Goal: Task Accomplishment & Management: Manage account settings

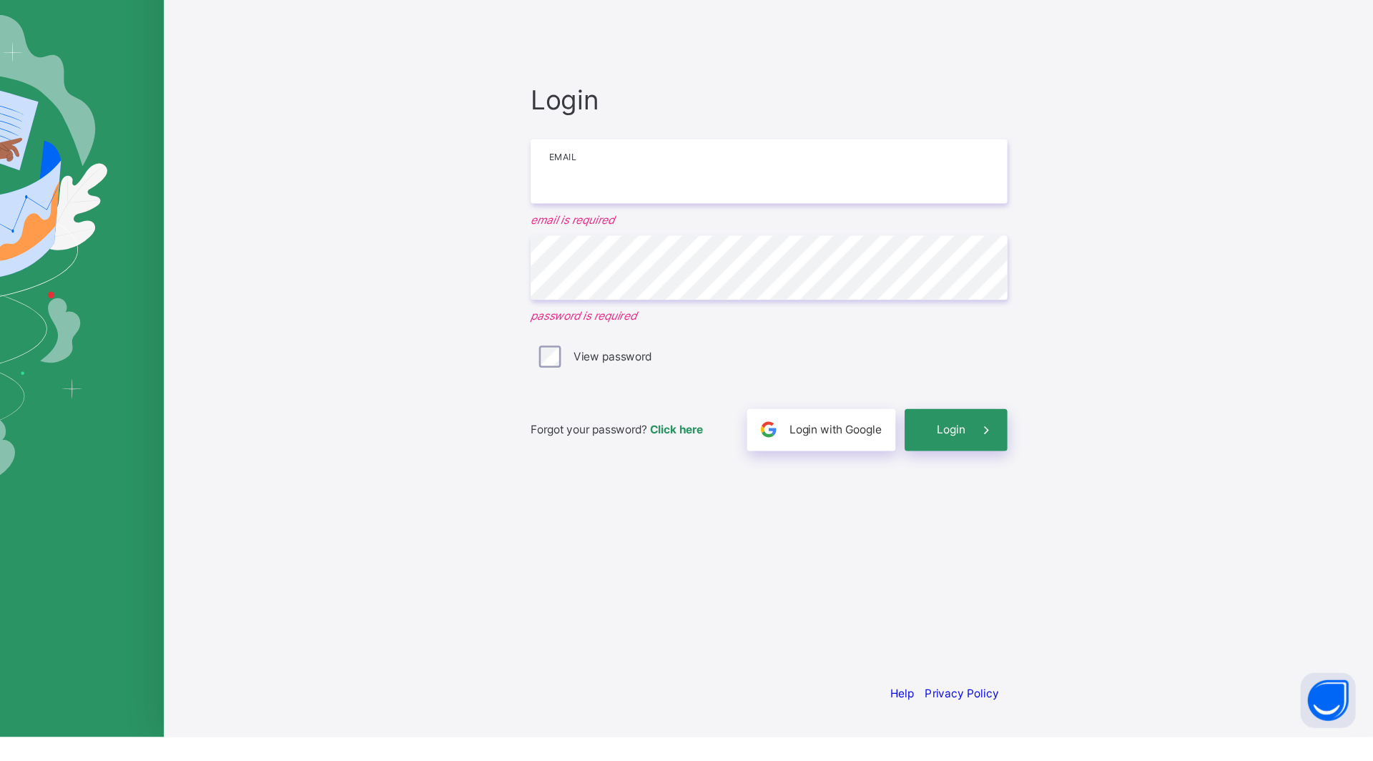
click at [876, 314] on input "email" at bounding box center [901, 320] width 372 height 50
type input "**********"
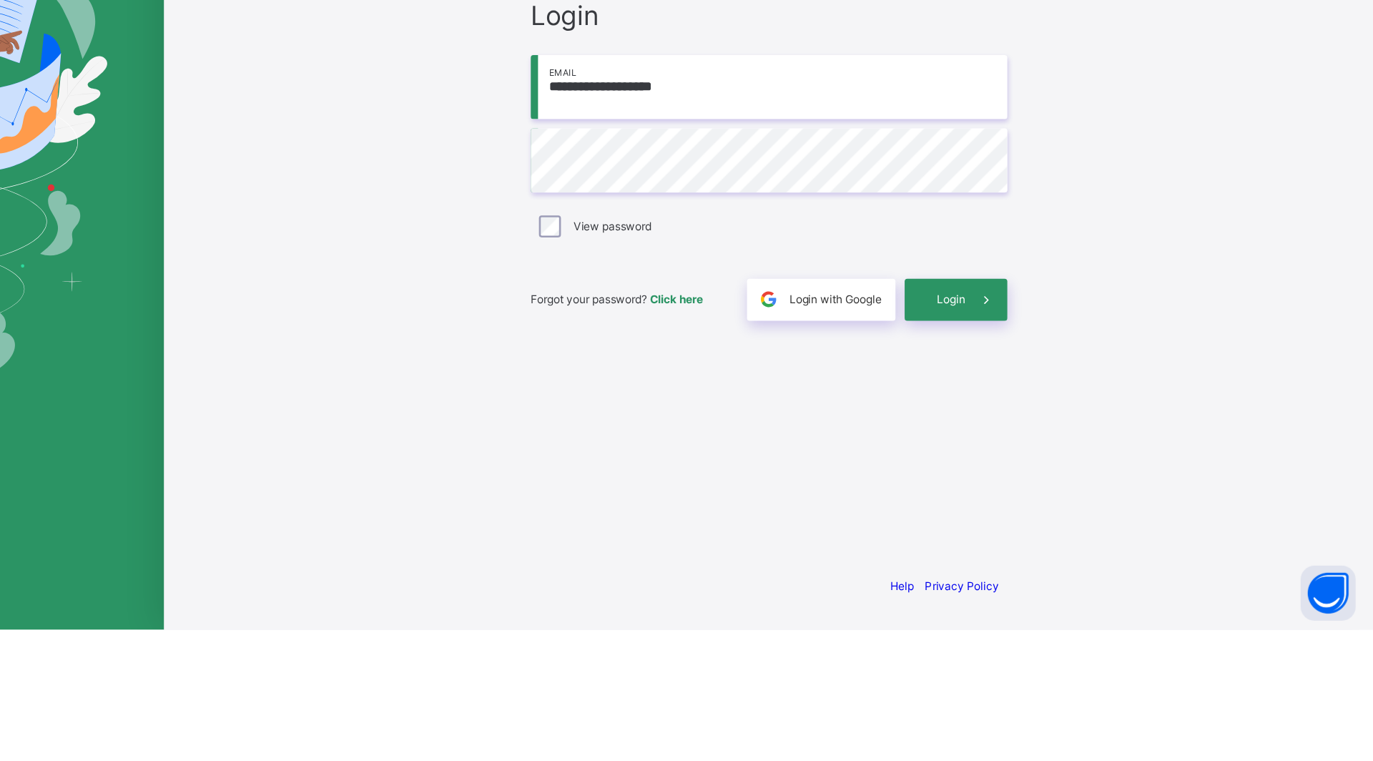
click at [1036, 506] on span "Login" at bounding box center [1043, 503] width 22 height 11
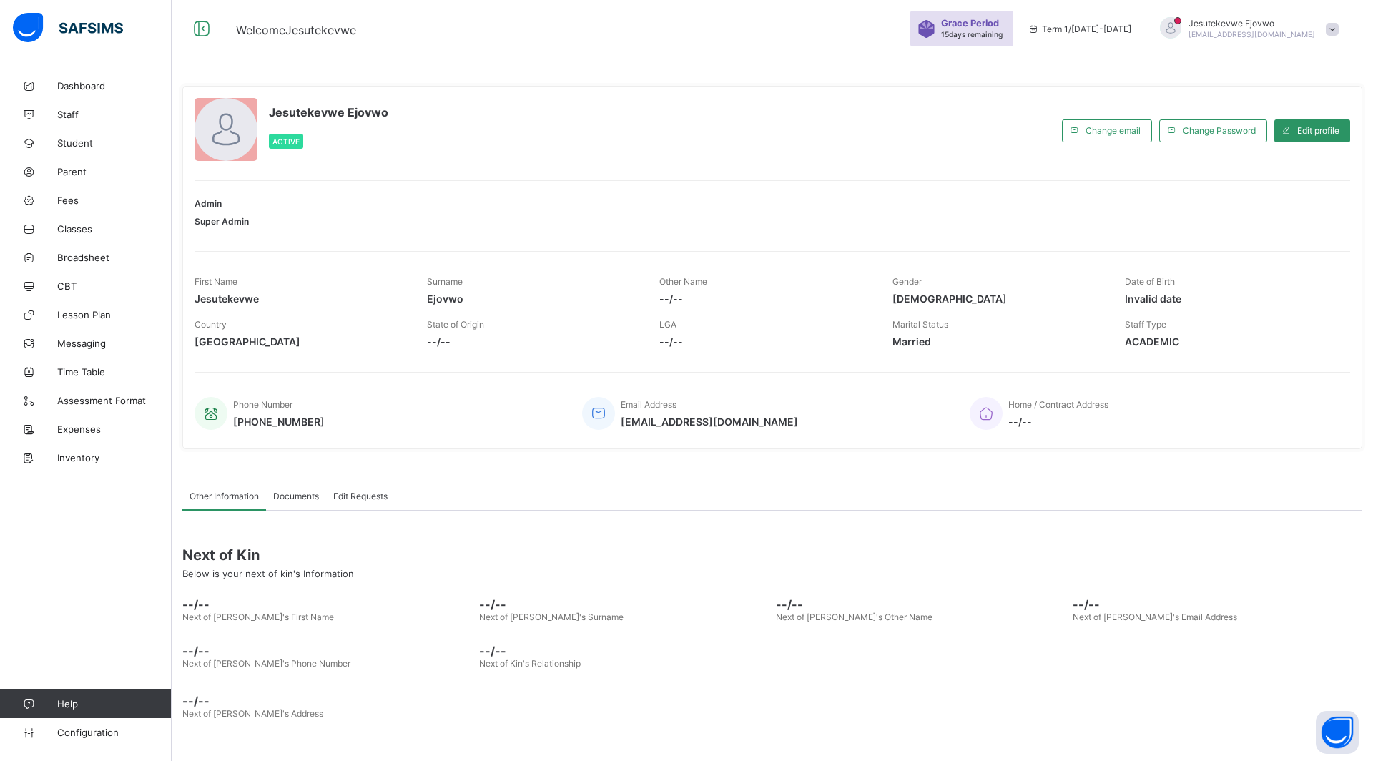
click at [93, 115] on span "Staff" at bounding box center [114, 114] width 114 height 11
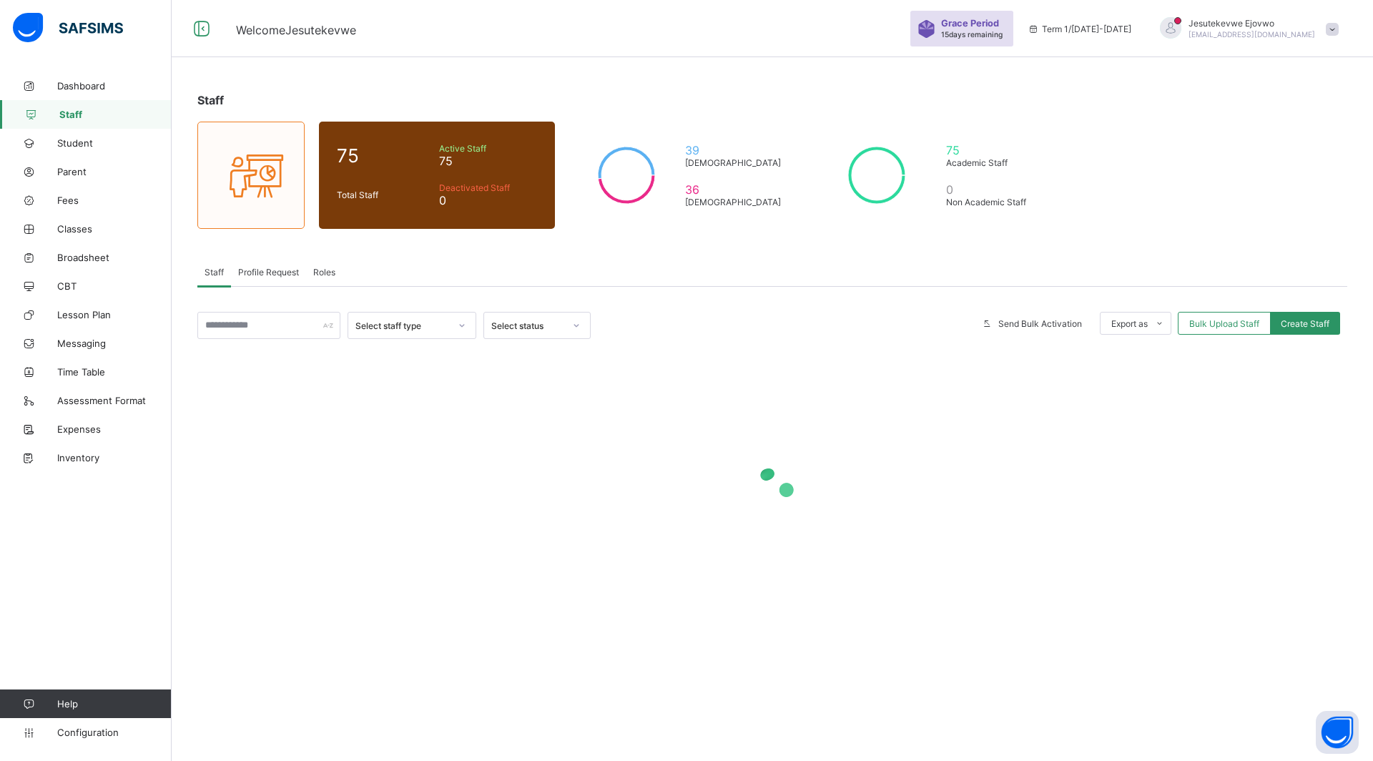
click at [268, 274] on span "Profile Request" at bounding box center [268, 272] width 61 height 11
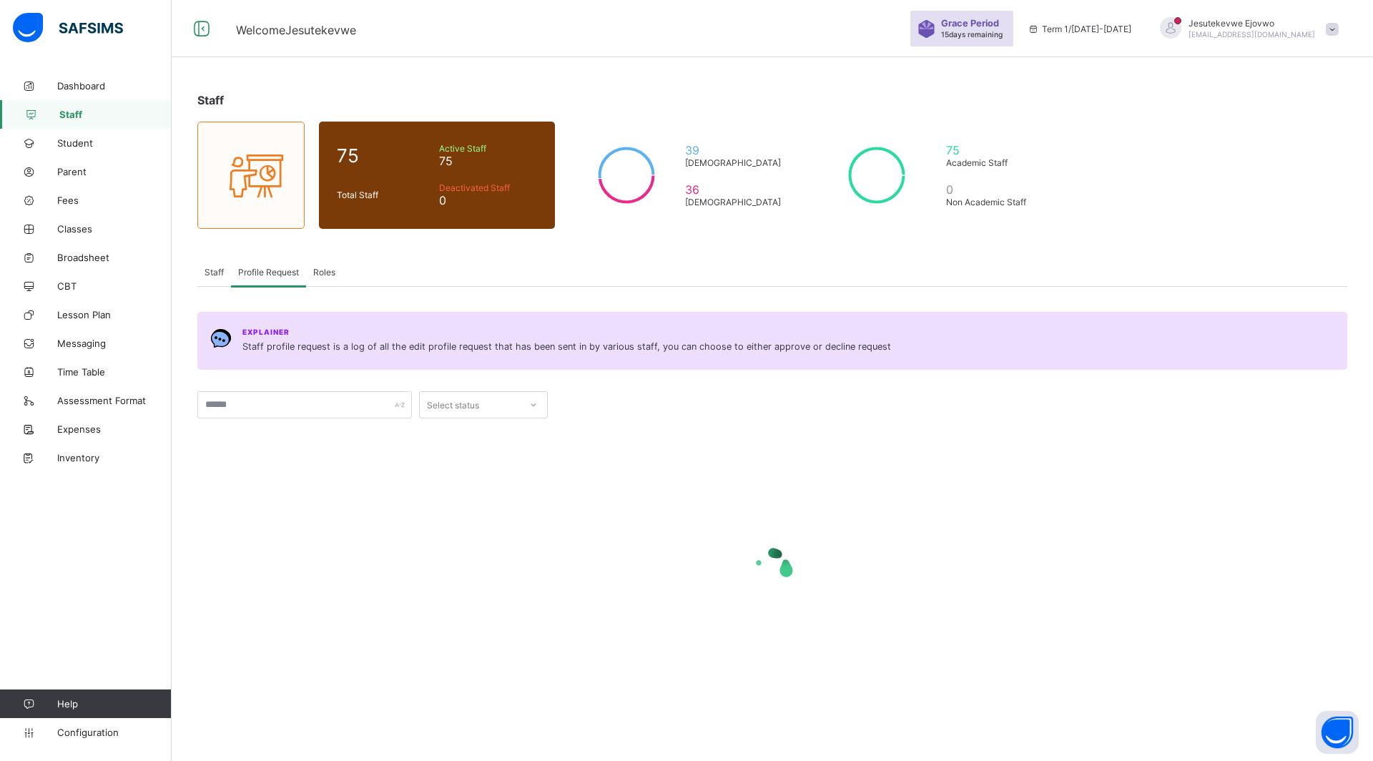
click at [332, 279] on div "Roles" at bounding box center [324, 272] width 36 height 29
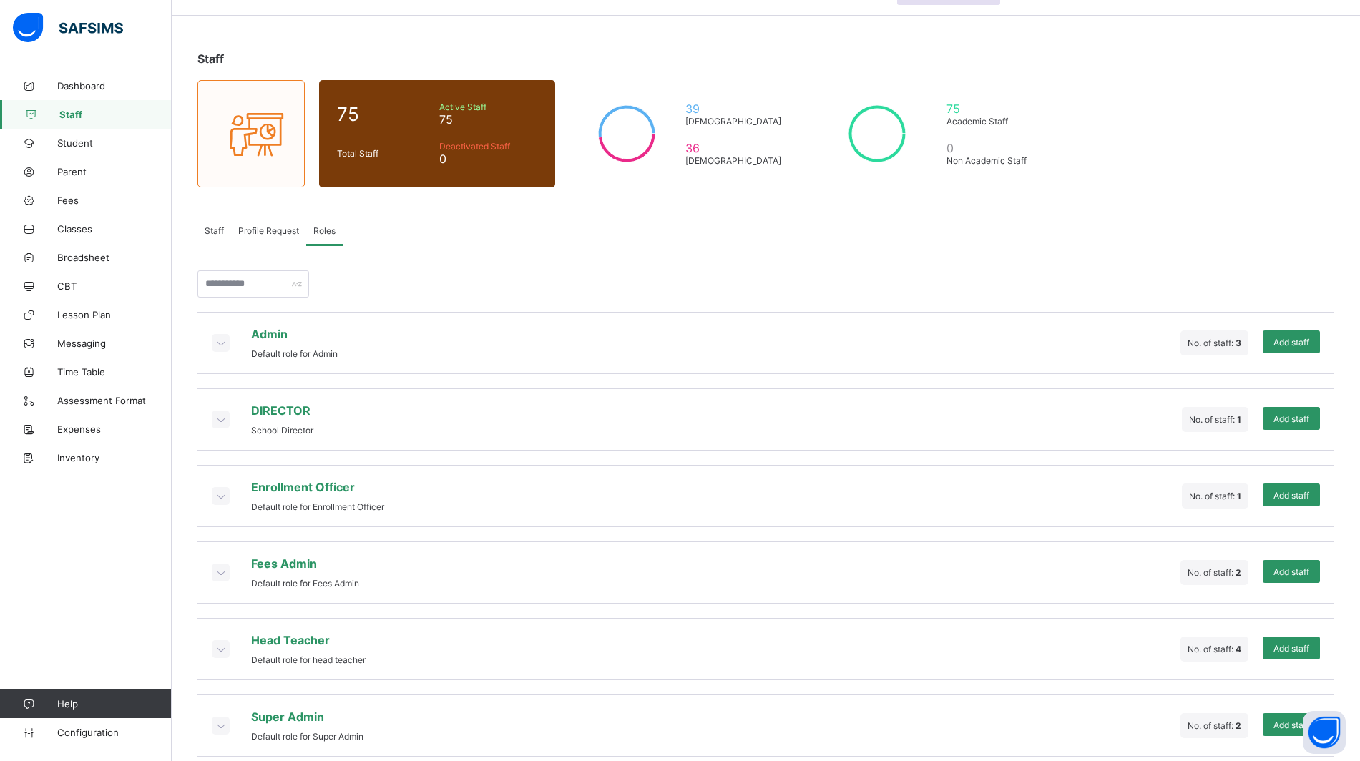
scroll to position [59, 0]
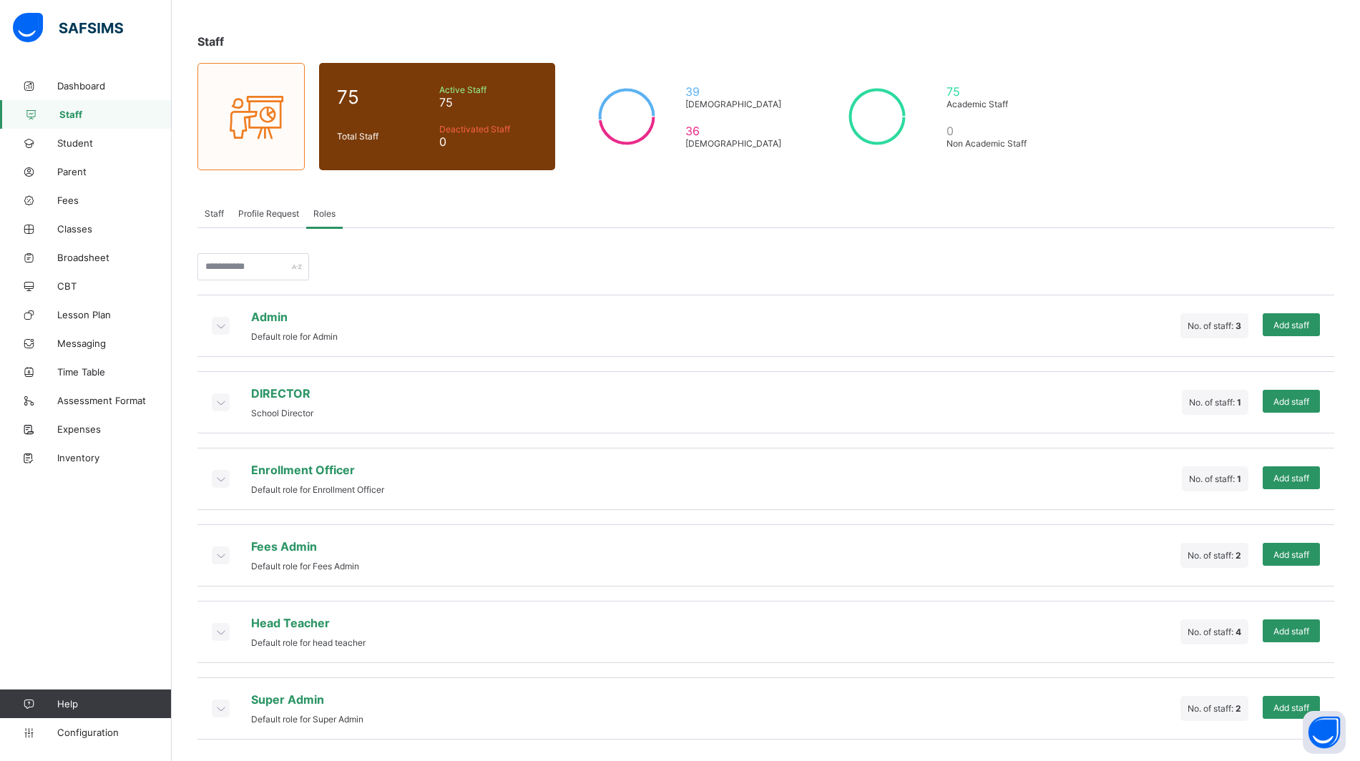
click at [1303, 326] on span "Add staff" at bounding box center [1291, 325] width 36 height 11
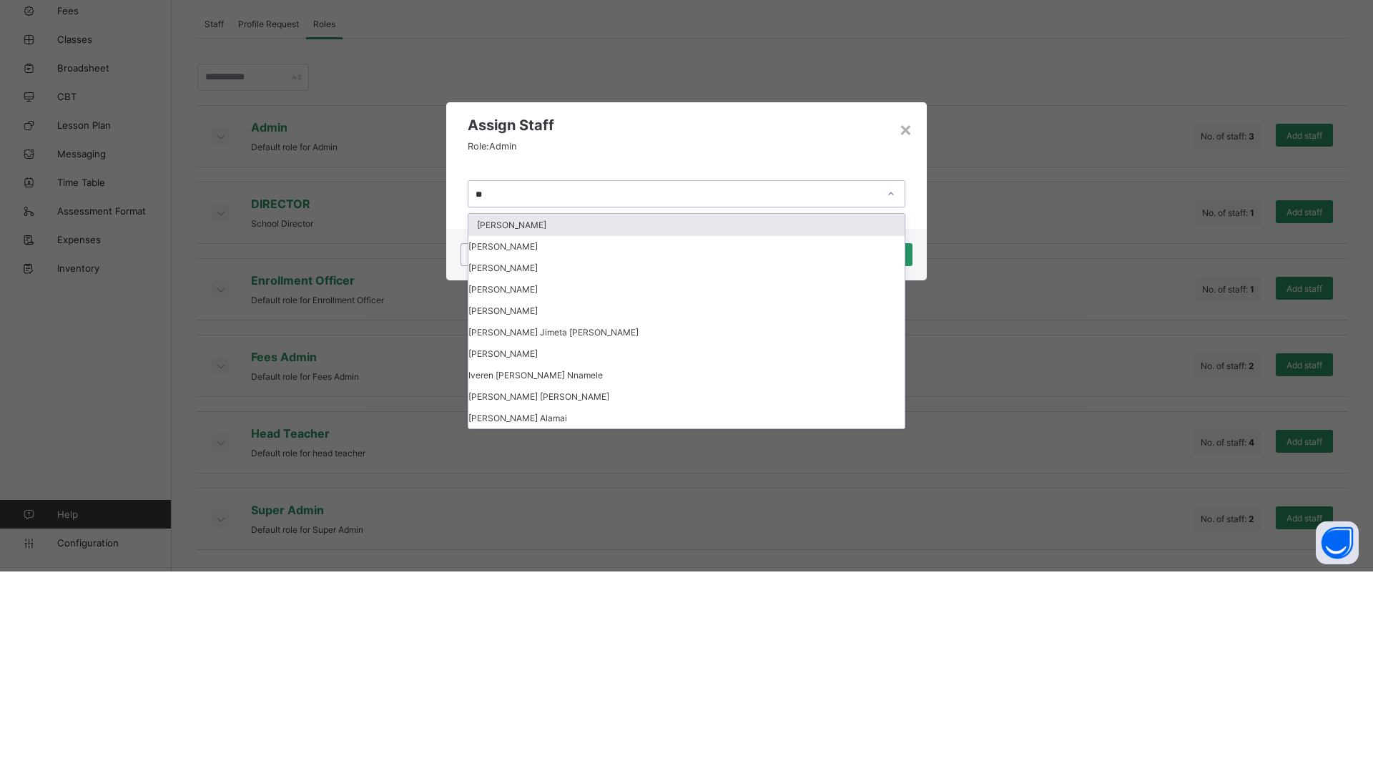
type input "*"
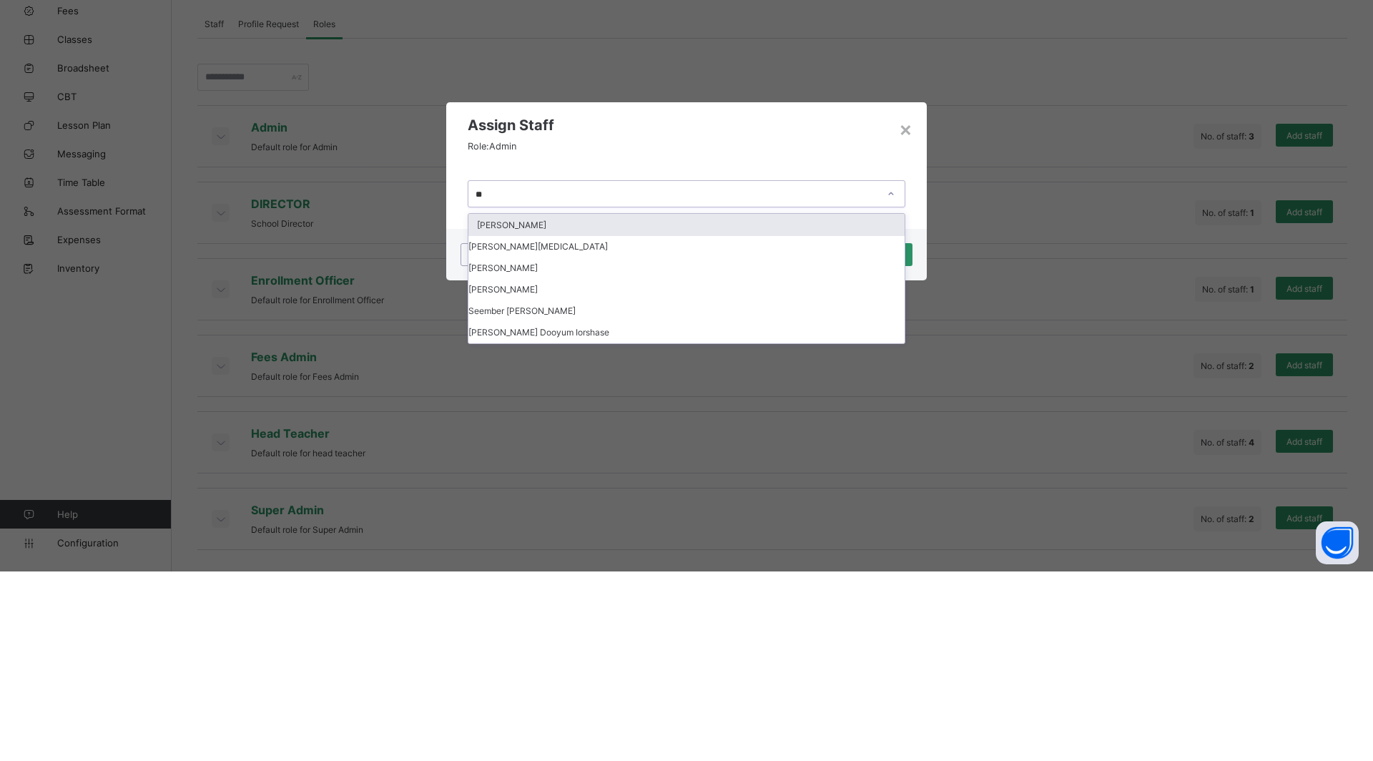
type input "*"
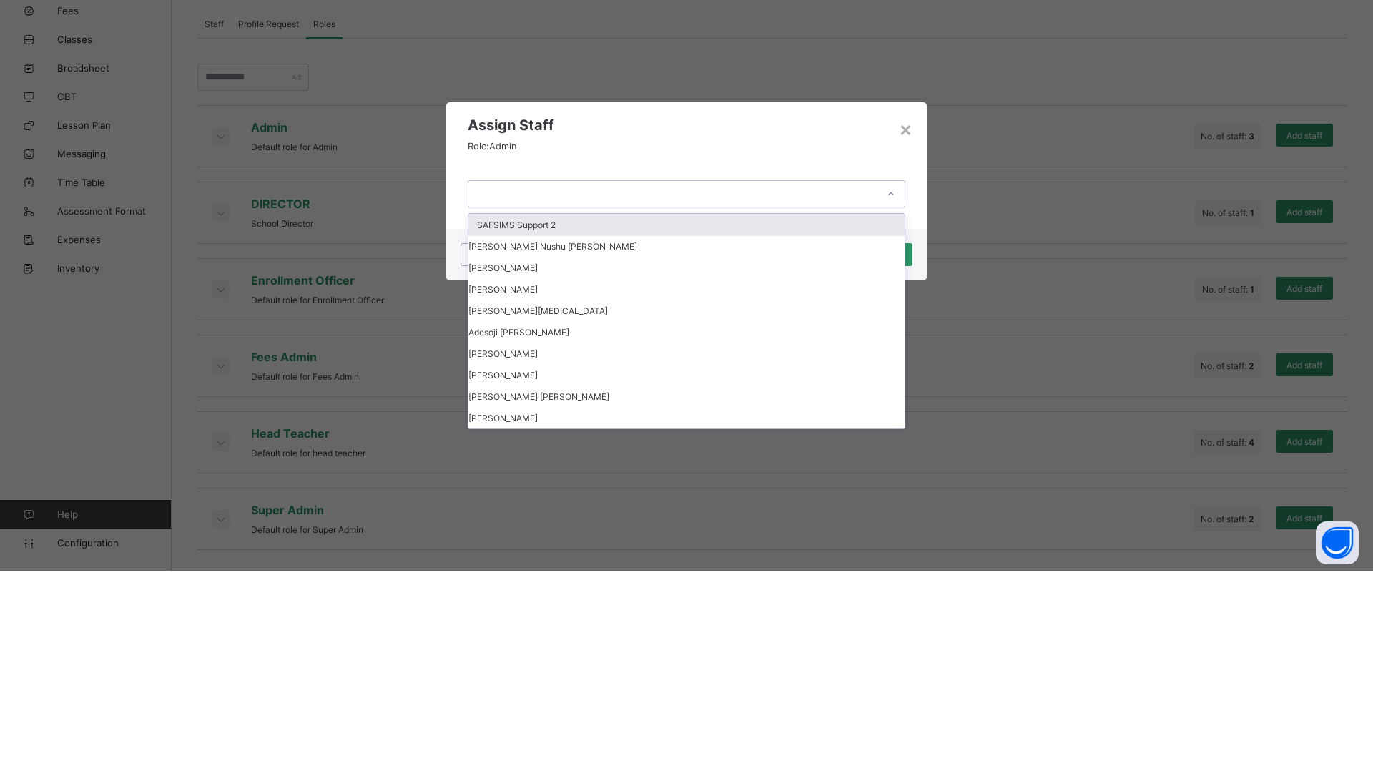
click at [986, 222] on div "× Assign Staff Role: Admin option SAFSIMS Support 2 focused, 1 of 77. 77 result…" at bounding box center [686, 380] width 1373 height 761
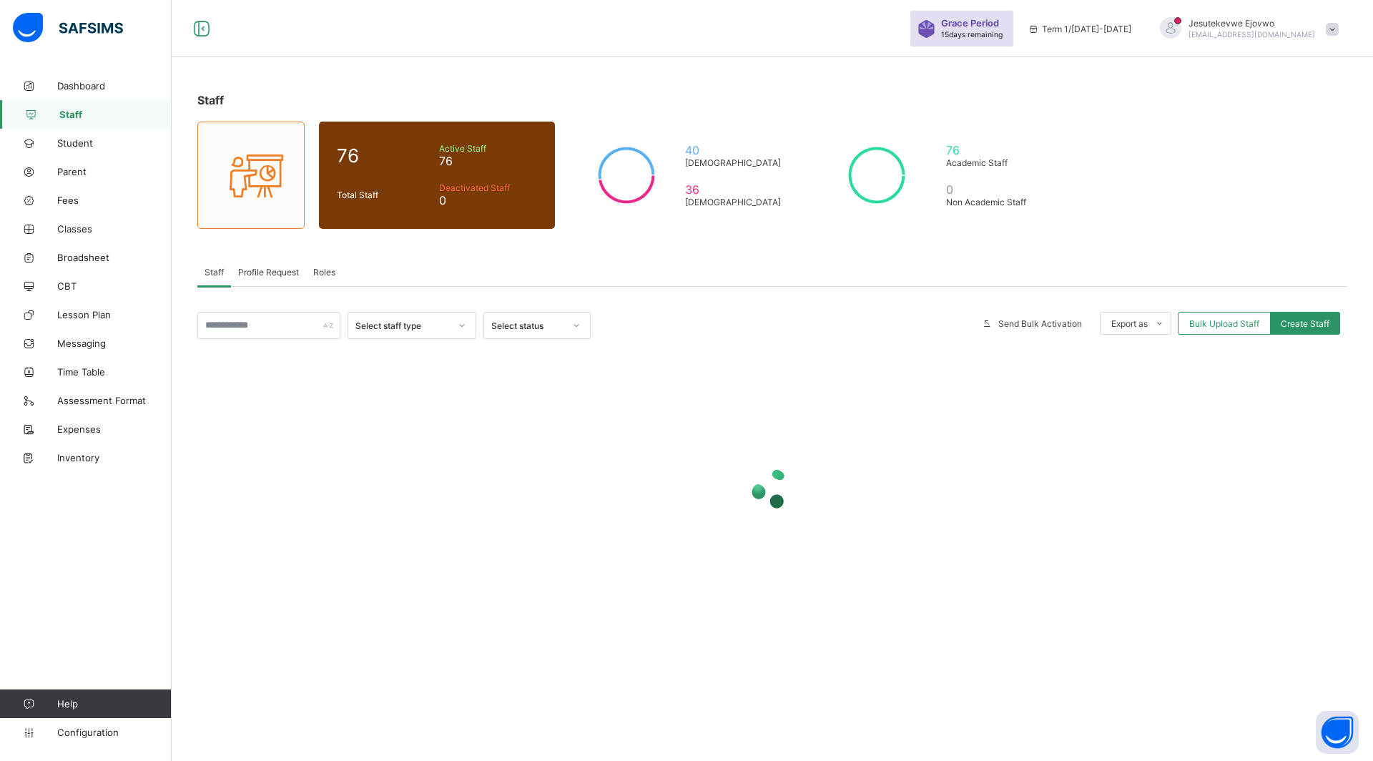
click at [338, 270] on div "Roles" at bounding box center [324, 272] width 36 height 29
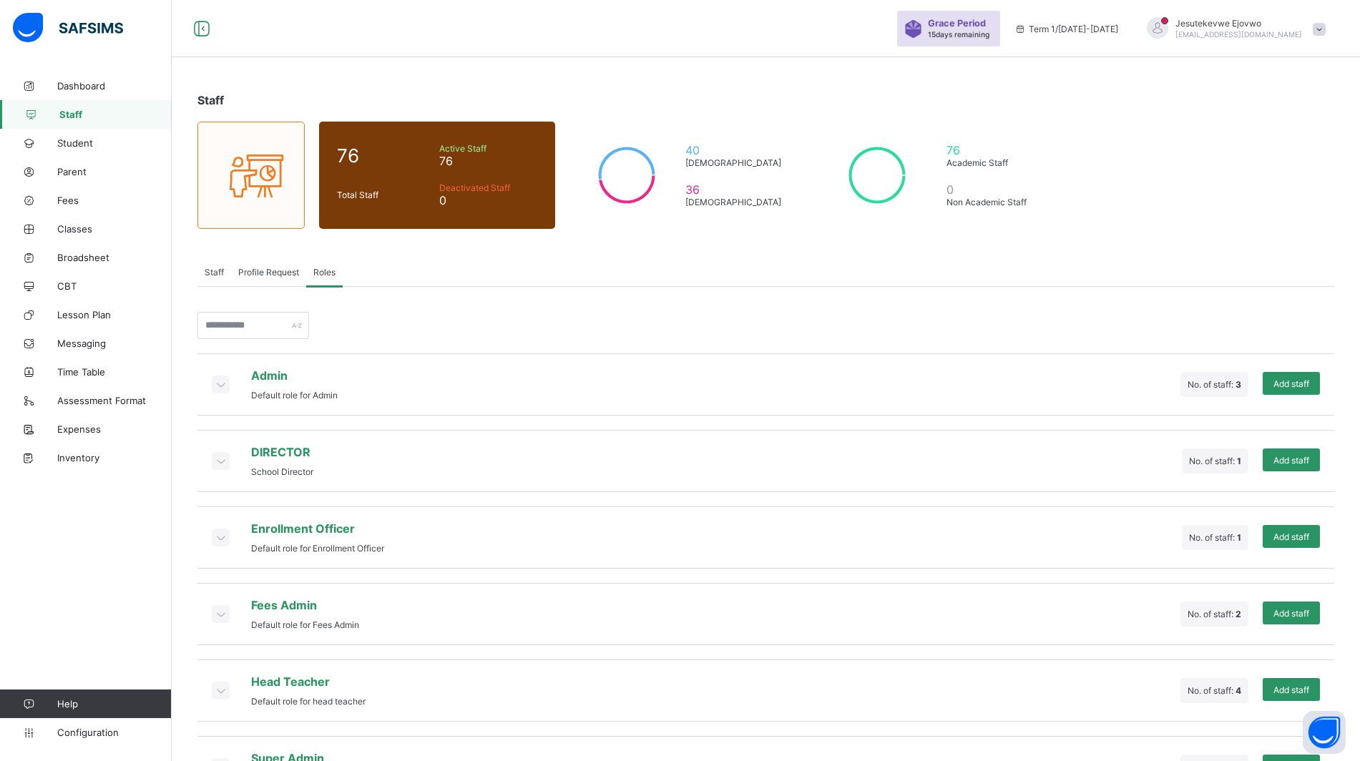
click at [1303, 384] on span "Add staff" at bounding box center [1291, 383] width 36 height 11
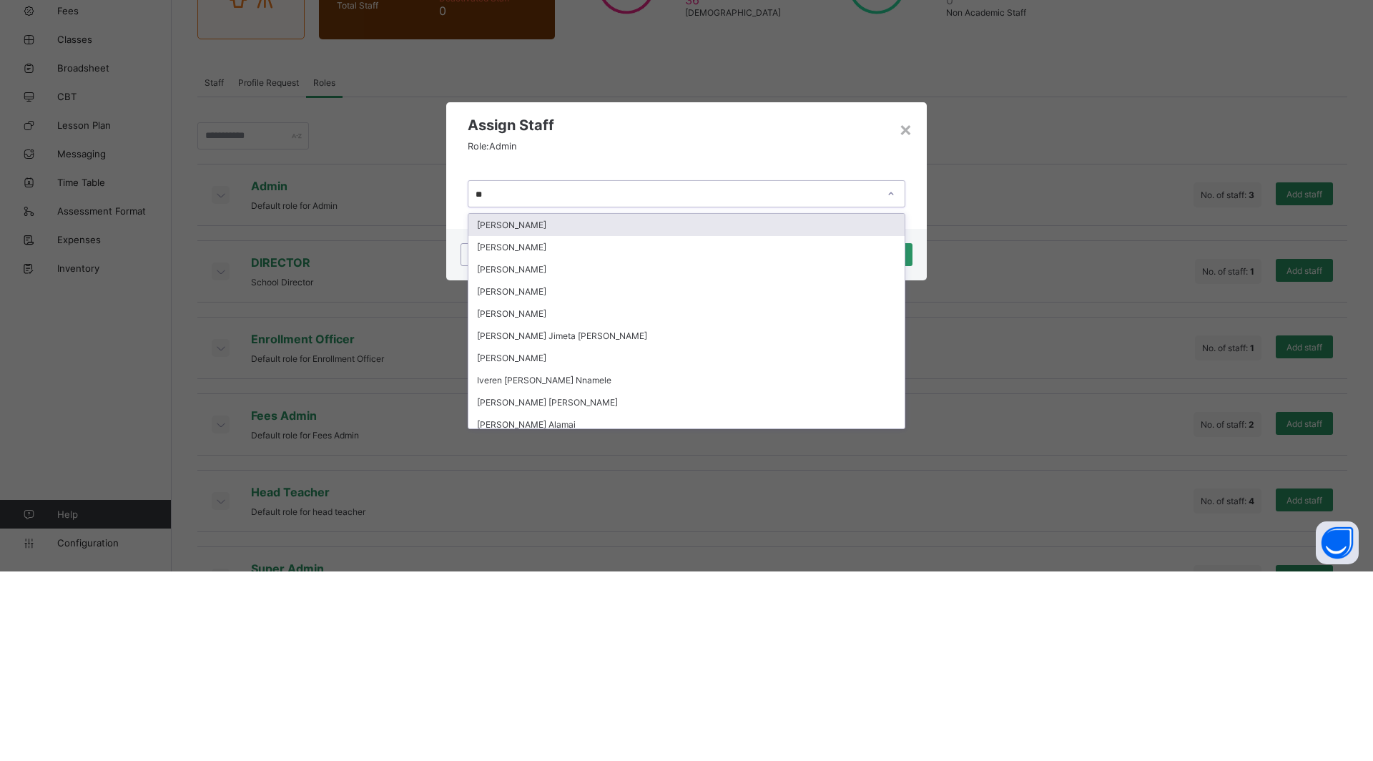
type input "***"
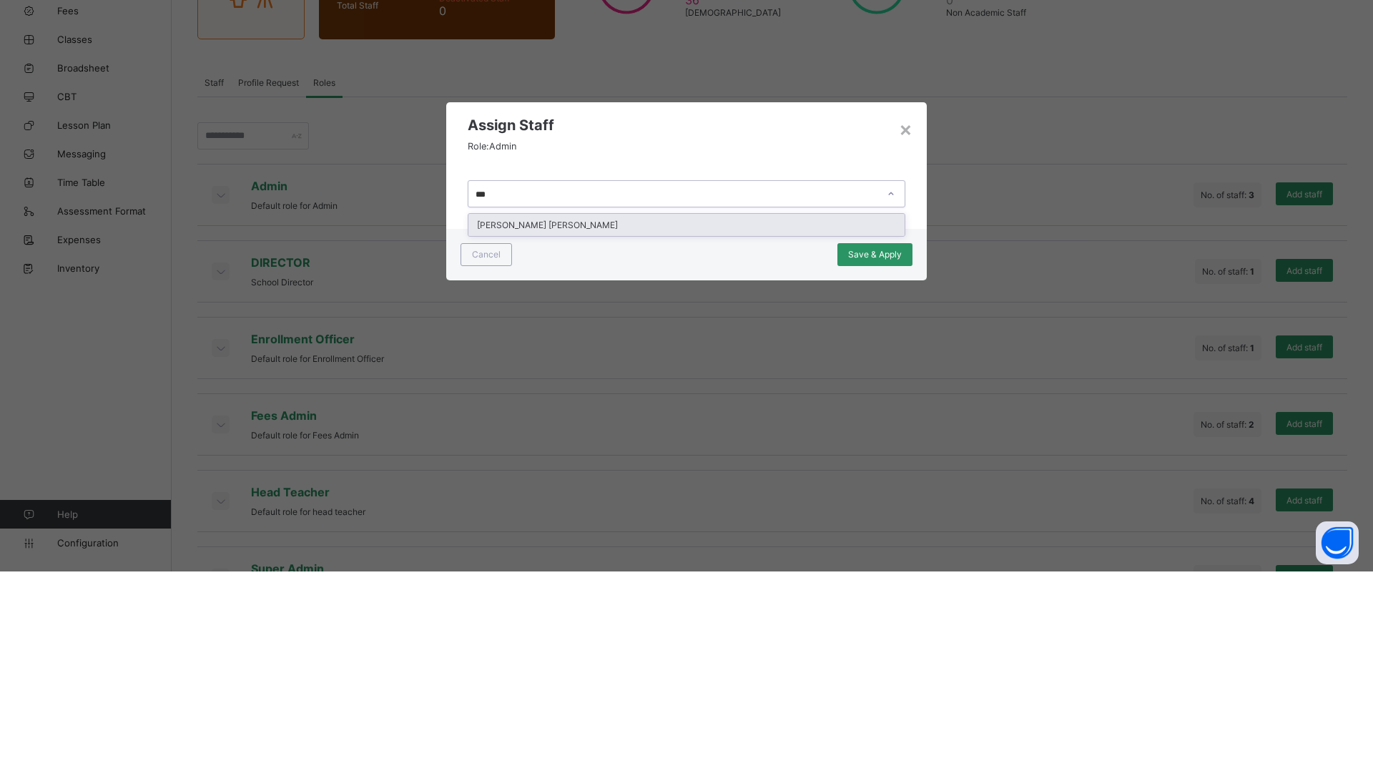
click at [624, 413] on div "Dangi Sesugh Ambrose" at bounding box center [687, 414] width 436 height 22
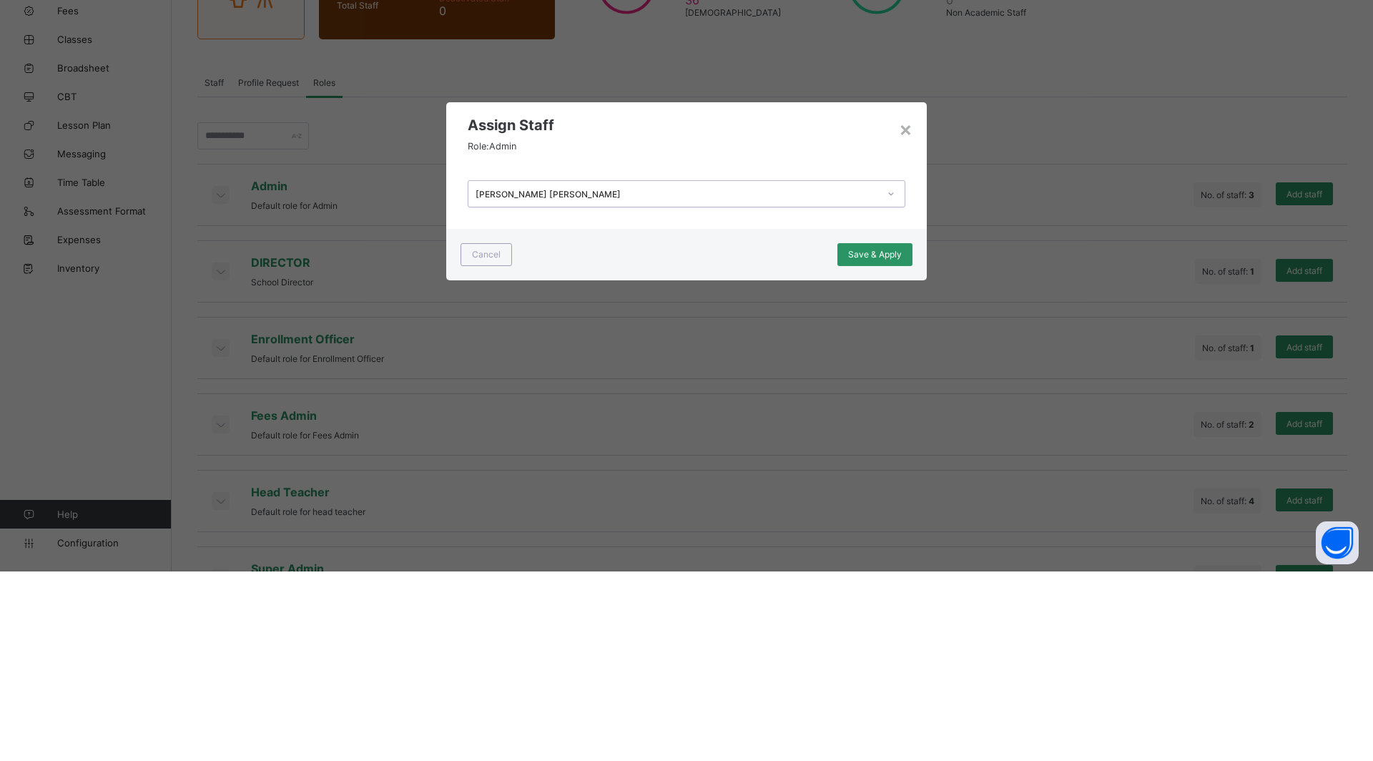
click at [885, 443] on span "Save & Apply" at bounding box center [875, 443] width 54 height 11
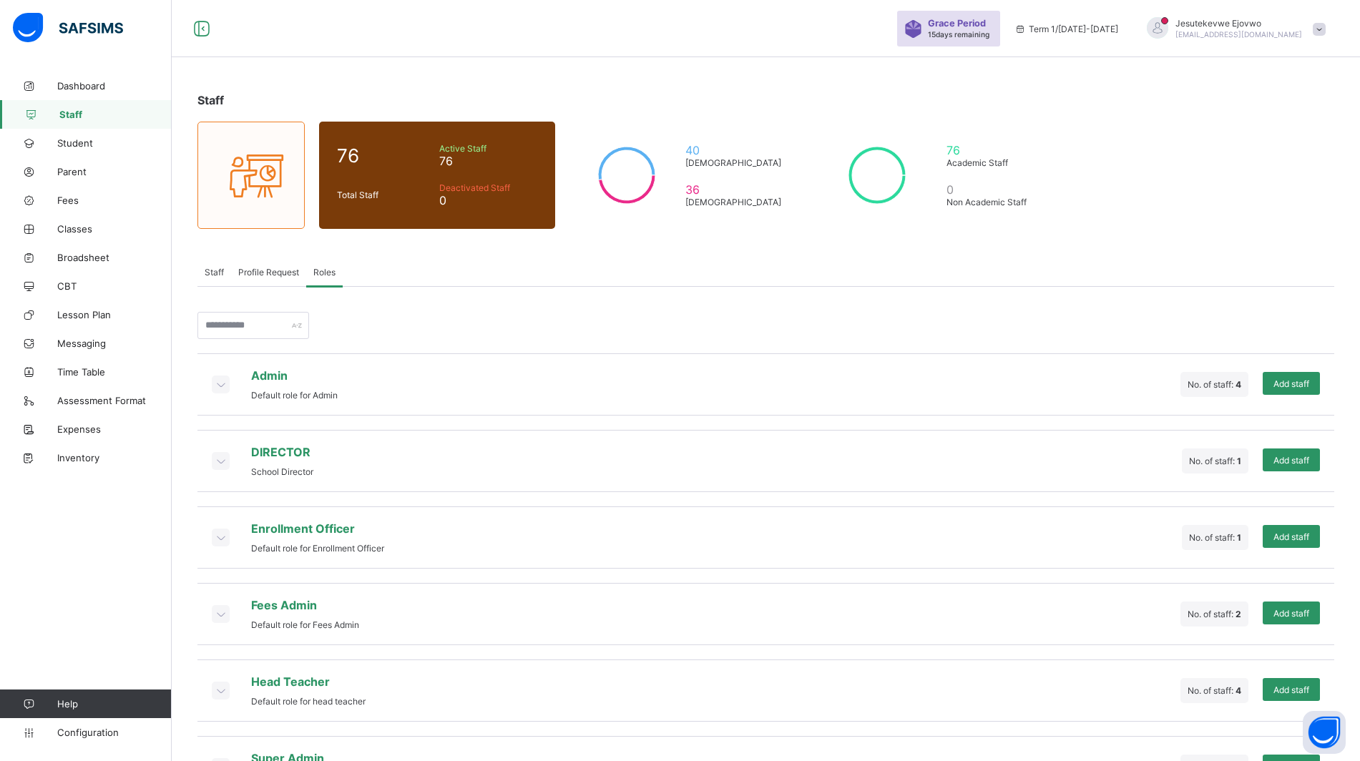
click at [1218, 382] on span "No. of staff: 4" at bounding box center [1214, 384] width 54 height 11
click at [221, 383] on icon at bounding box center [220, 384] width 16 height 14
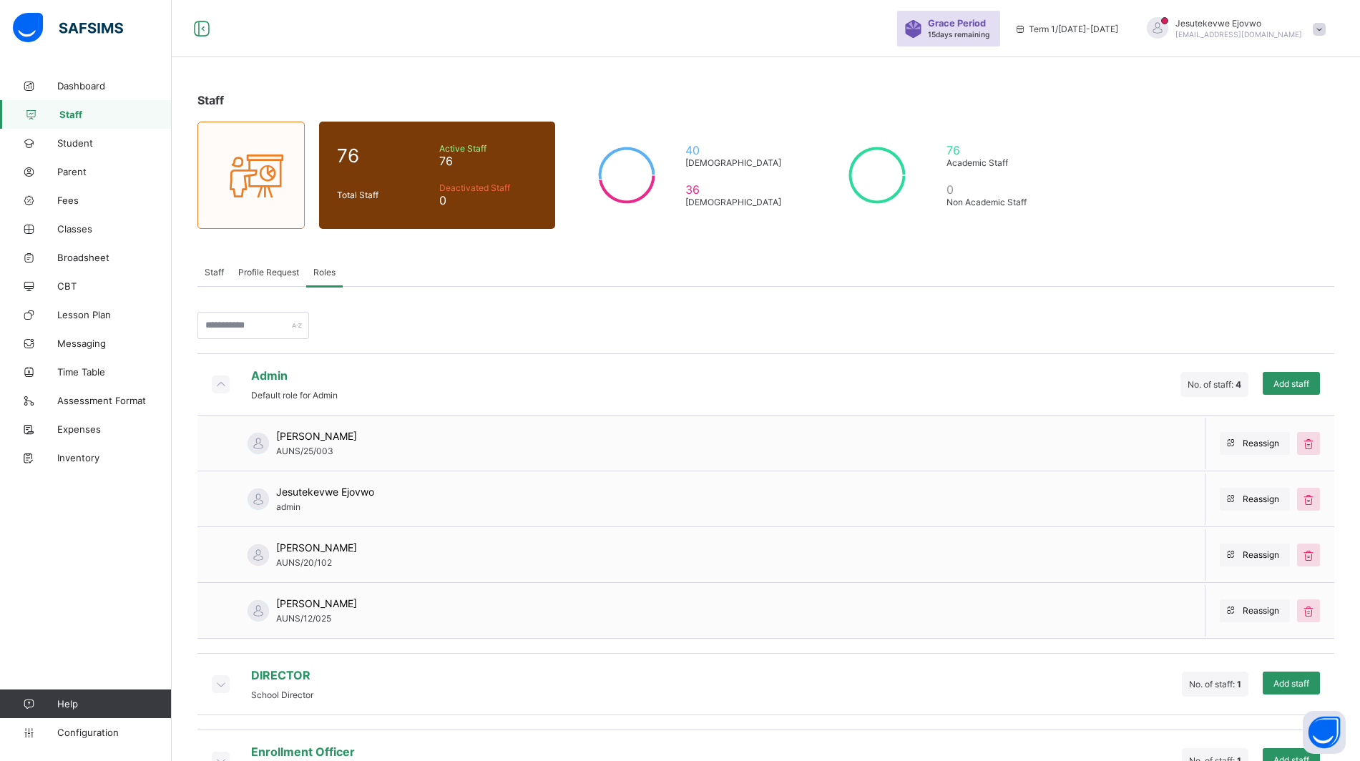
click at [1260, 441] on span "Reassign" at bounding box center [1261, 443] width 36 height 11
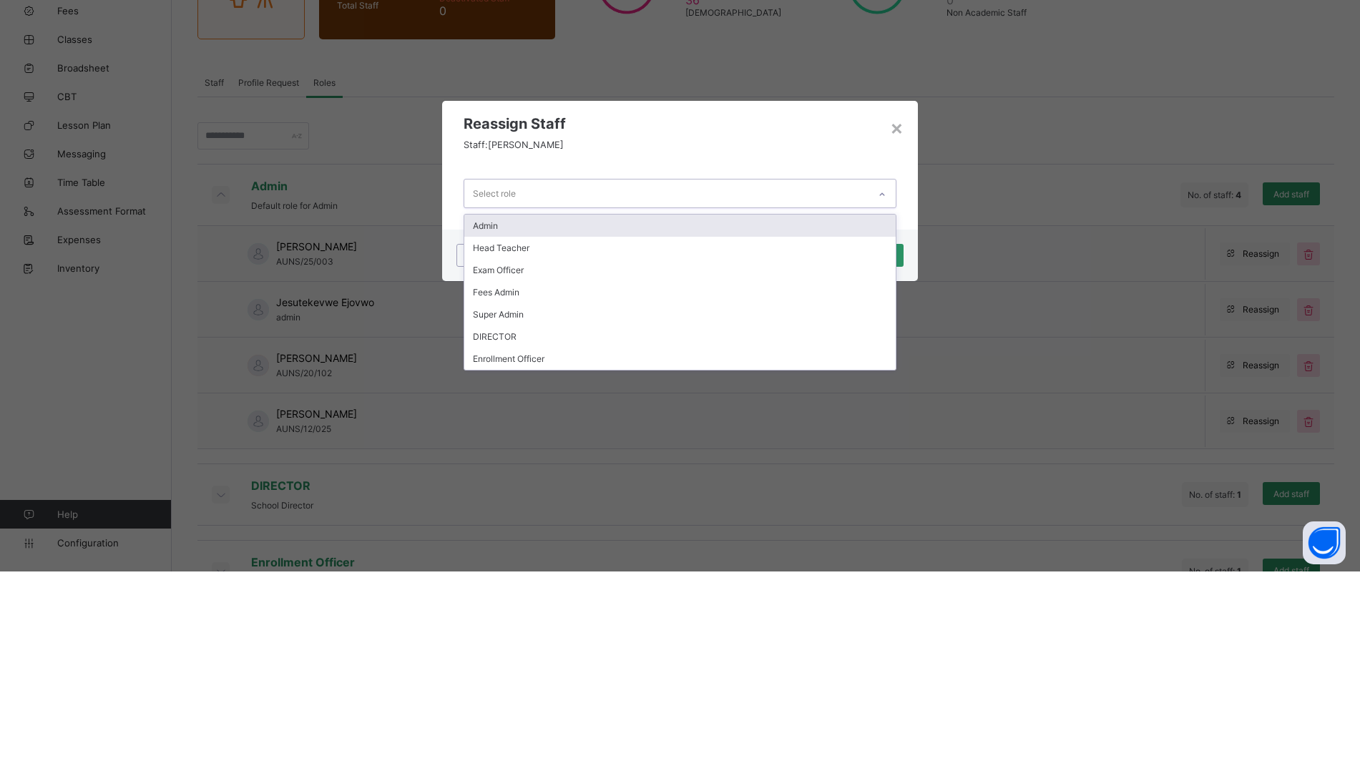
click at [597, 421] on div "Admin" at bounding box center [679, 415] width 431 height 22
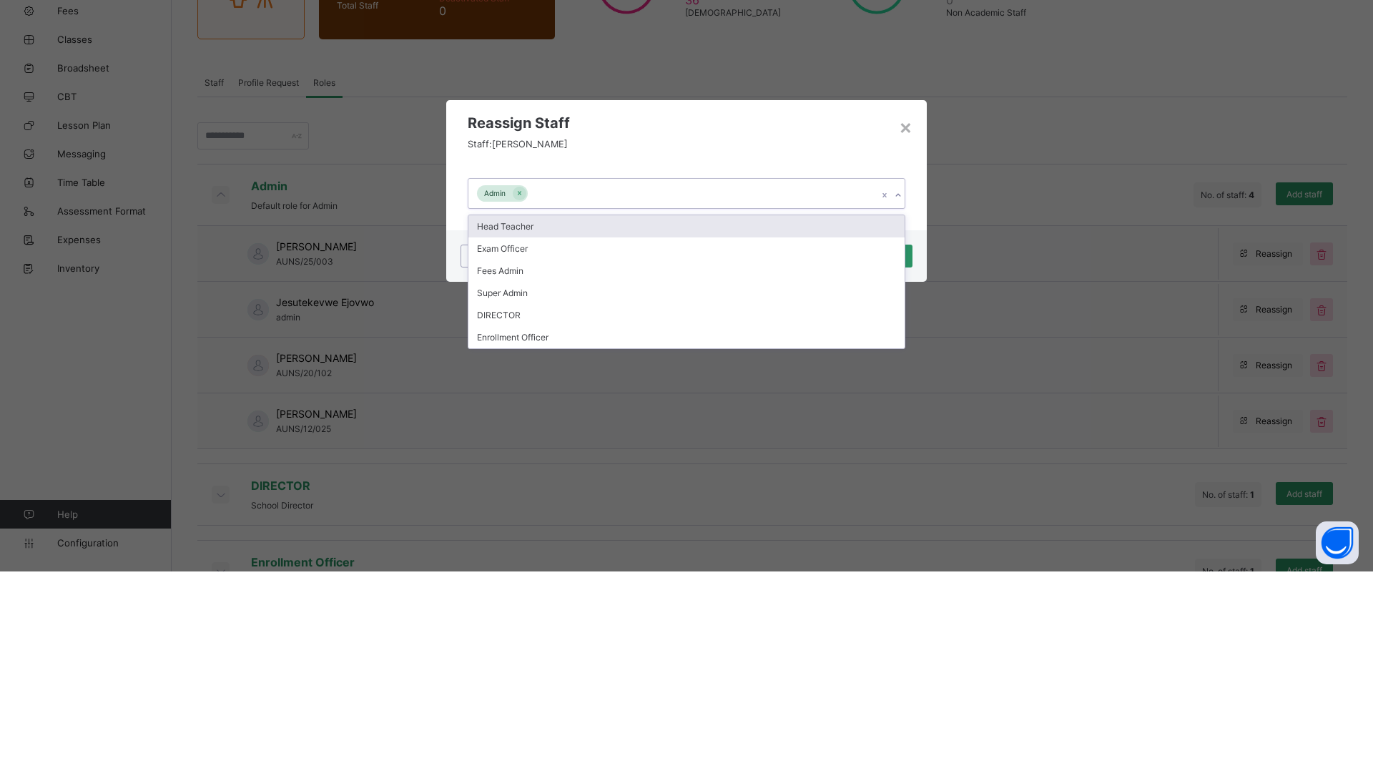
click at [640, 411] on div "Head Teacher" at bounding box center [687, 416] width 436 height 22
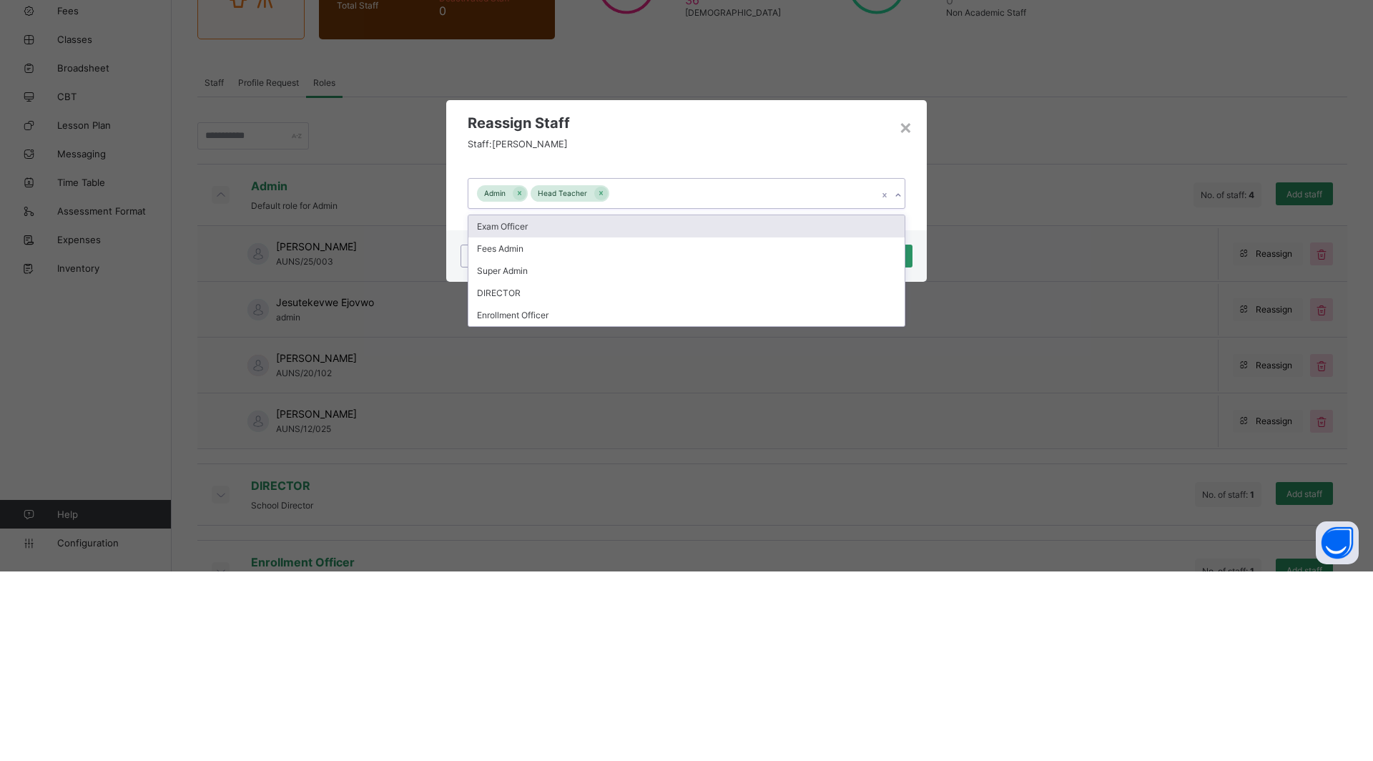
click at [966, 318] on div "× Reassign Staff Staff: Dangi Ambrose option Head Teacher, selected. option Exa…" at bounding box center [686, 380] width 1373 height 761
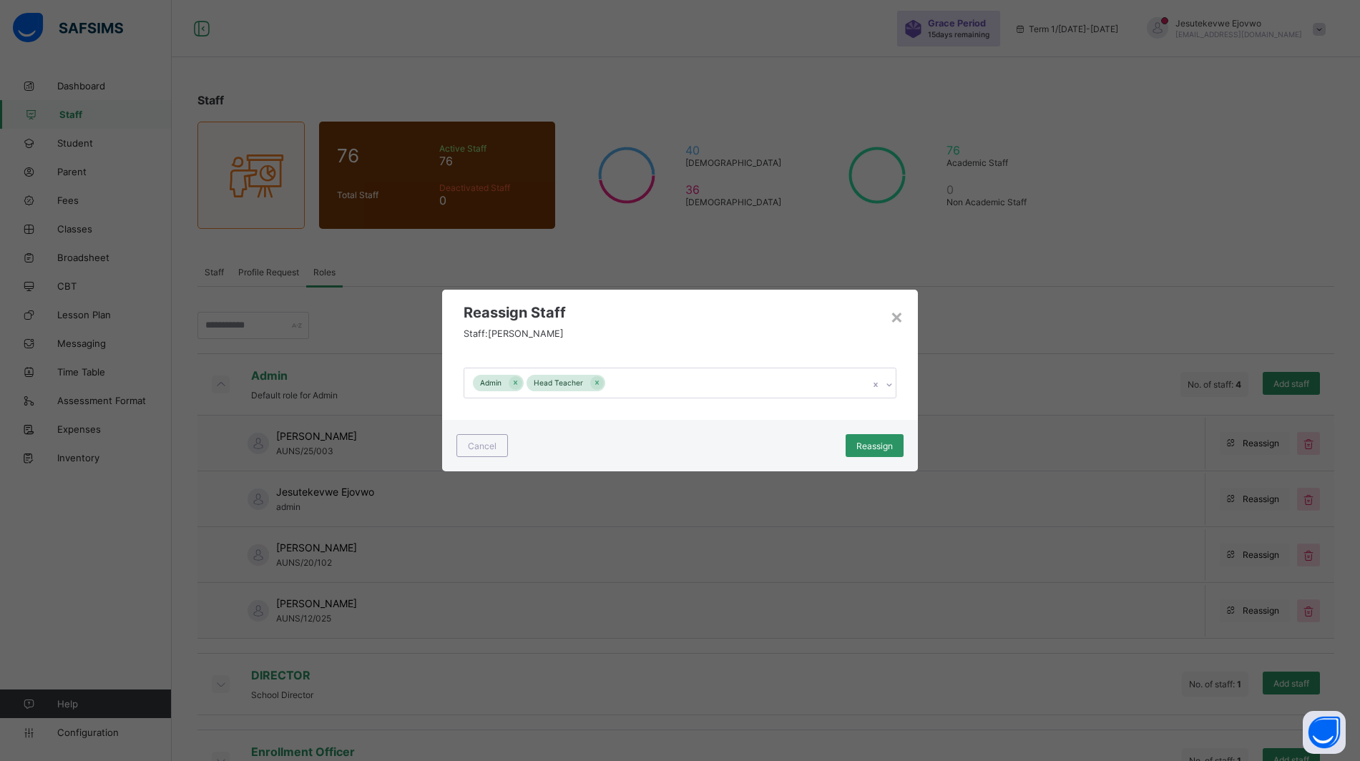
click at [873, 441] on span "Reassign" at bounding box center [874, 446] width 36 height 11
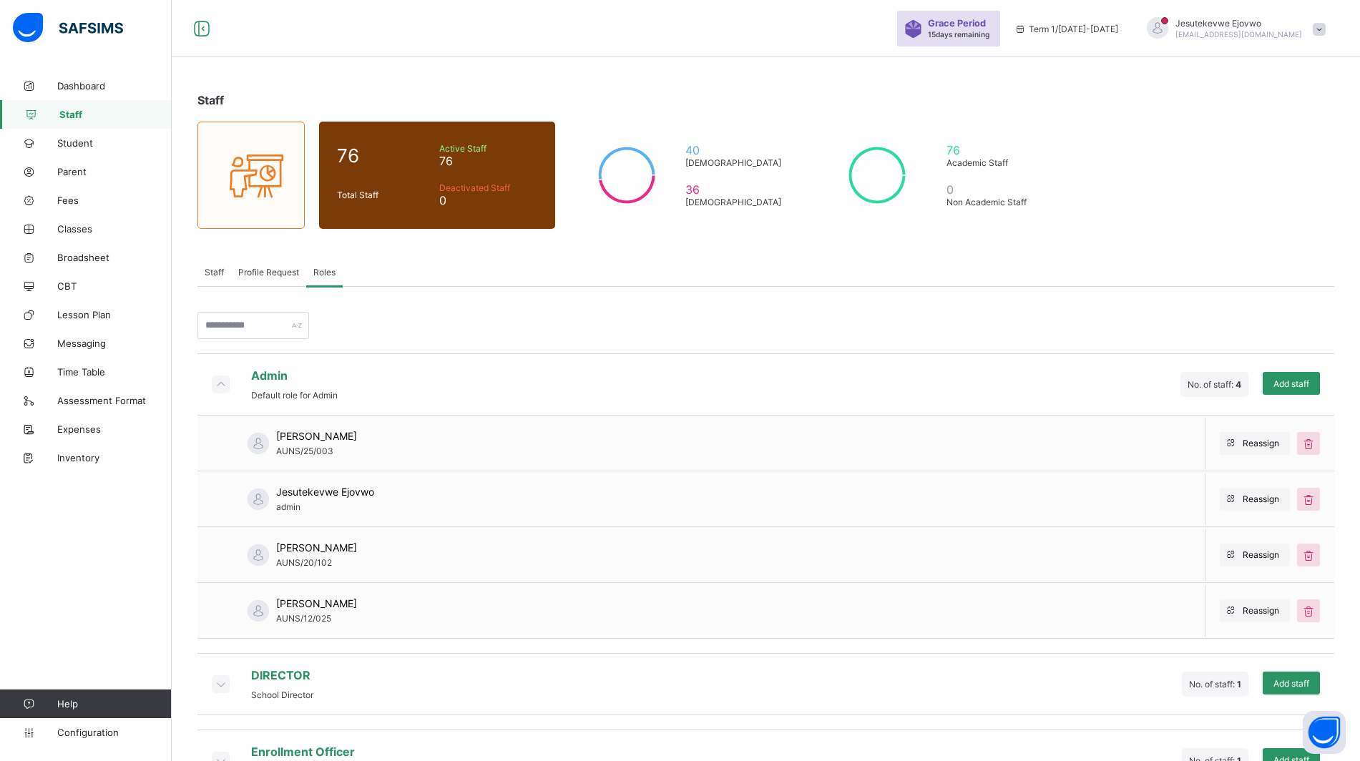
click at [104, 114] on span "Staff" at bounding box center [115, 114] width 112 height 11
click at [215, 271] on span "Staff" at bounding box center [214, 272] width 19 height 11
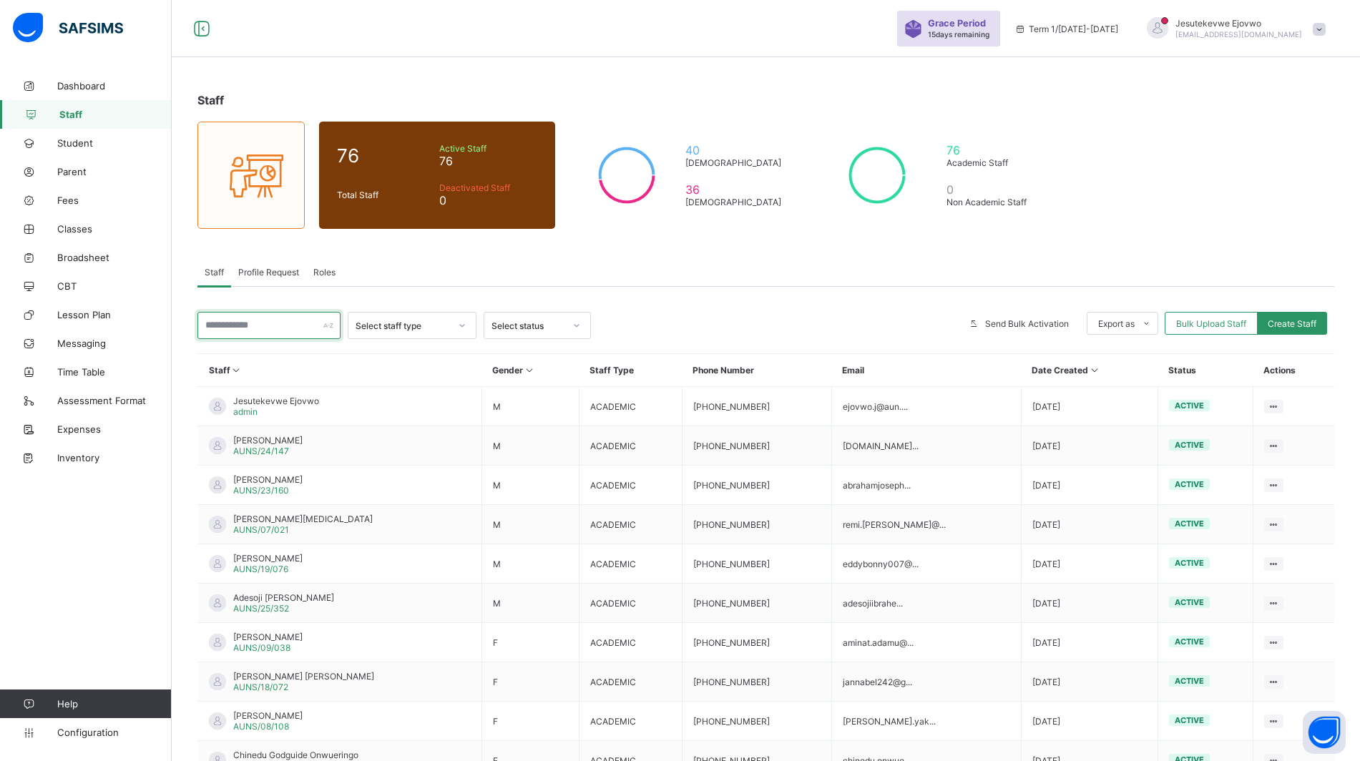
click at [282, 325] on input "text" at bounding box center [268, 325] width 143 height 27
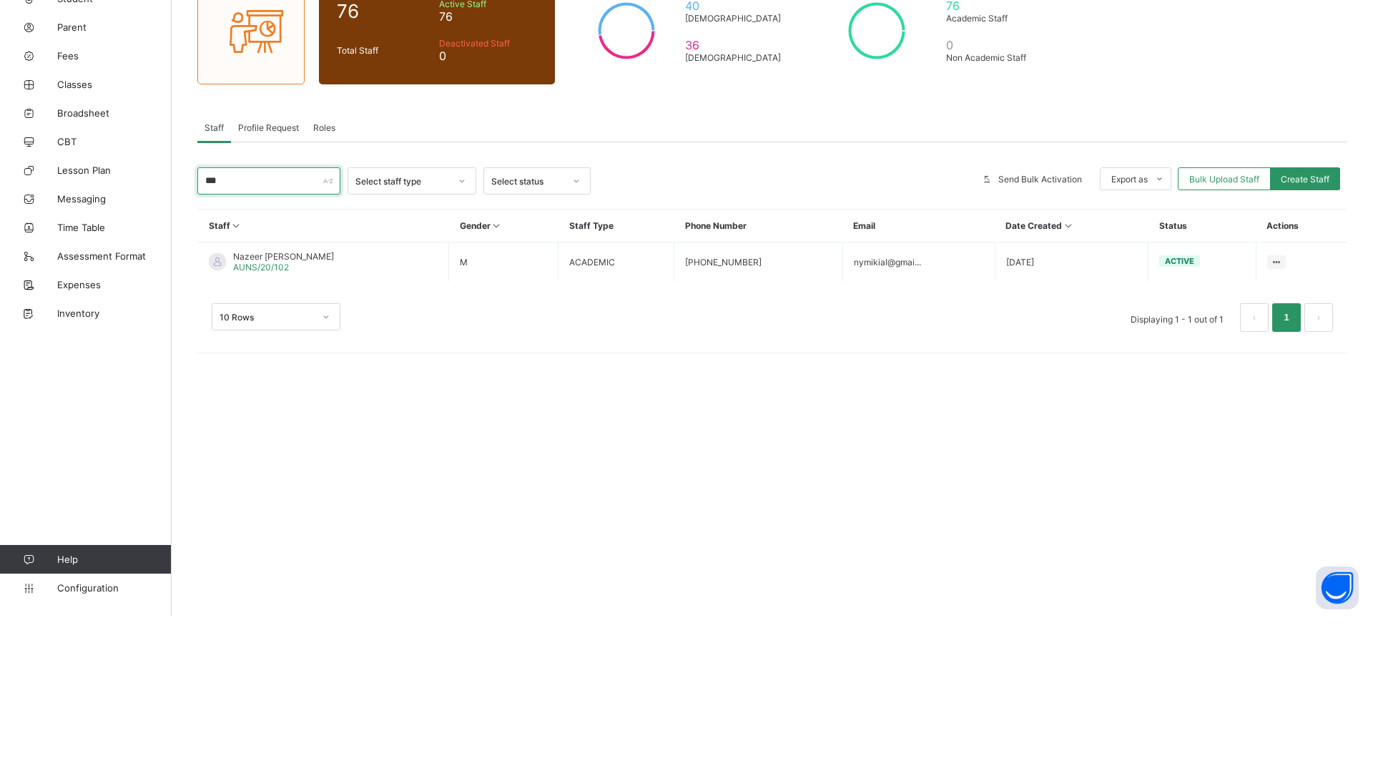
type input "***"
click at [0, 0] on ul "View Profile Edit Staff Reset Password Resend Activation Link Change Email Dele…" at bounding box center [0, 0] width 0 height 0
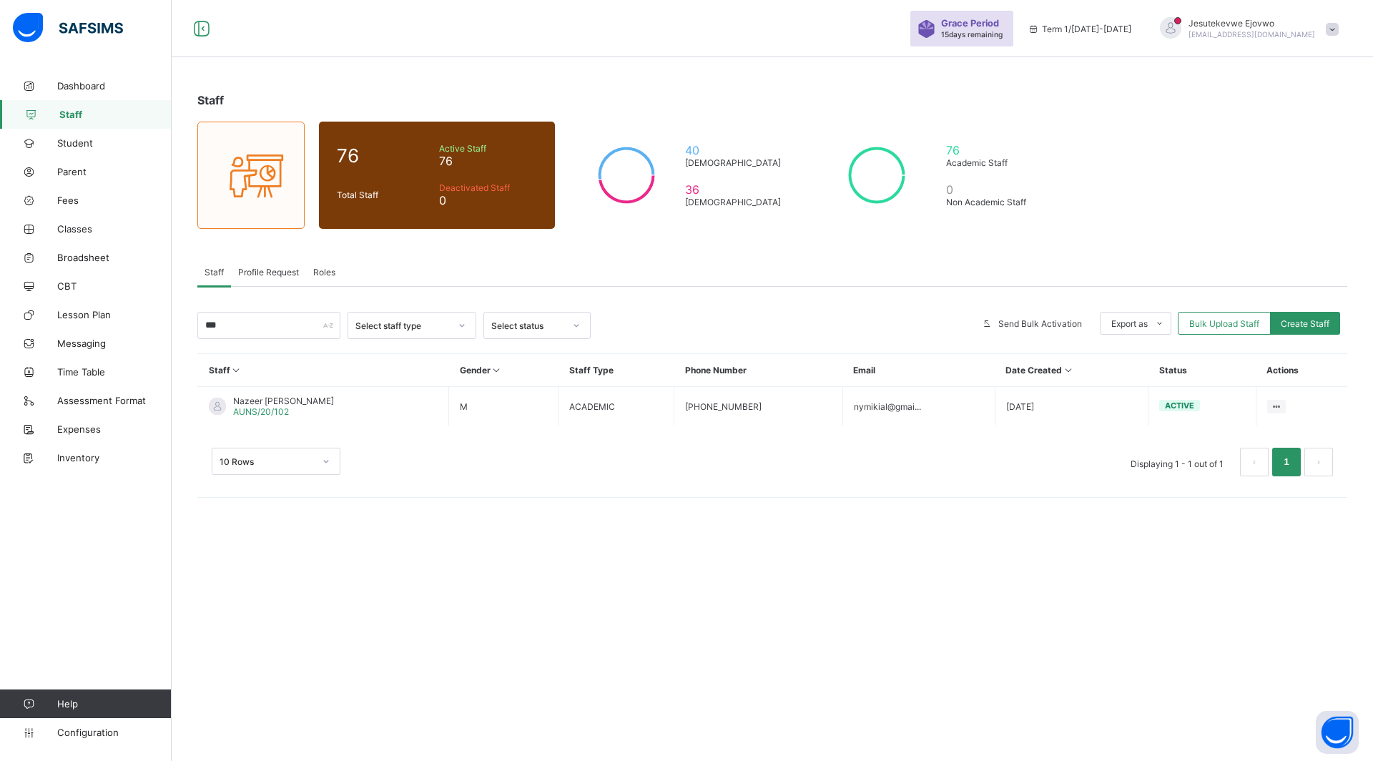
click at [0, 0] on div "Edit Staff" at bounding box center [0, 0] width 0 height 0
select select "**"
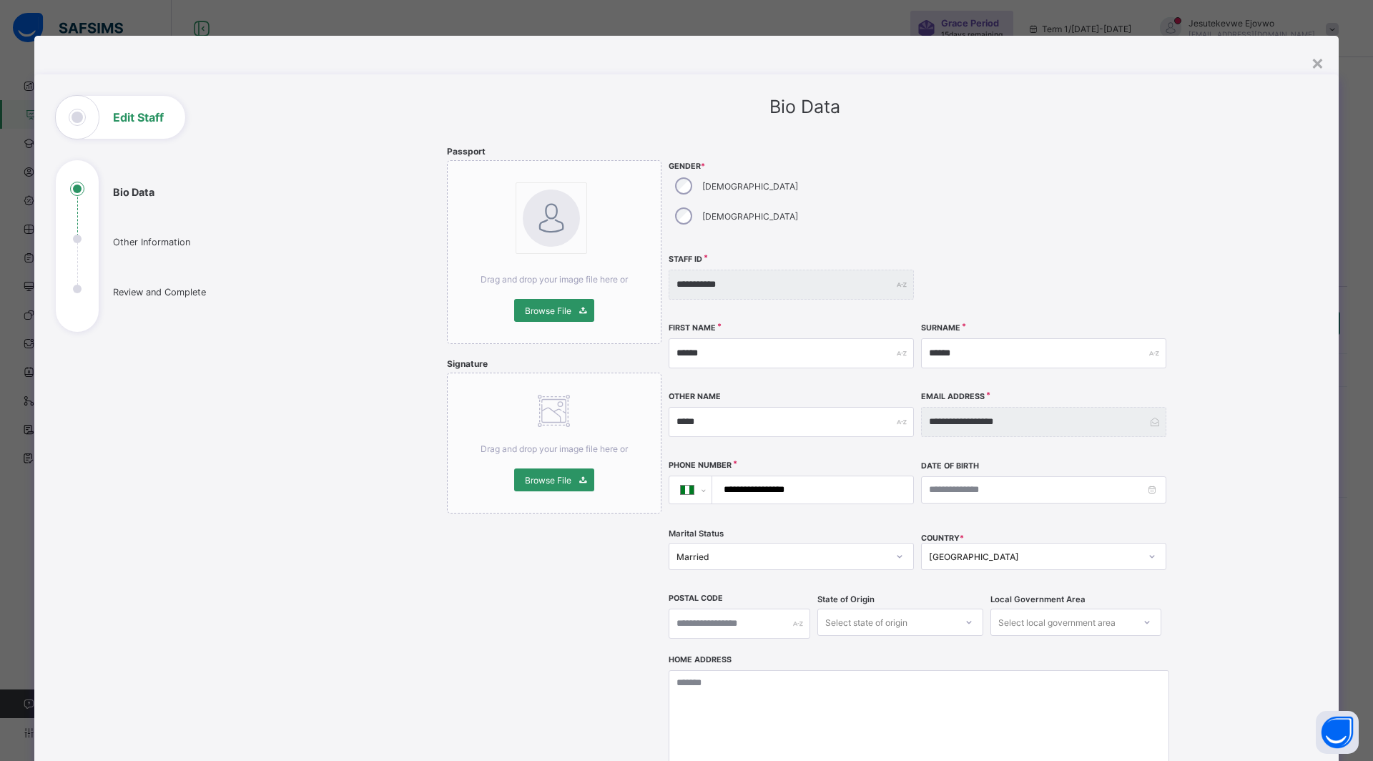
click at [1311, 66] on div "×" at bounding box center [1318, 62] width 14 height 24
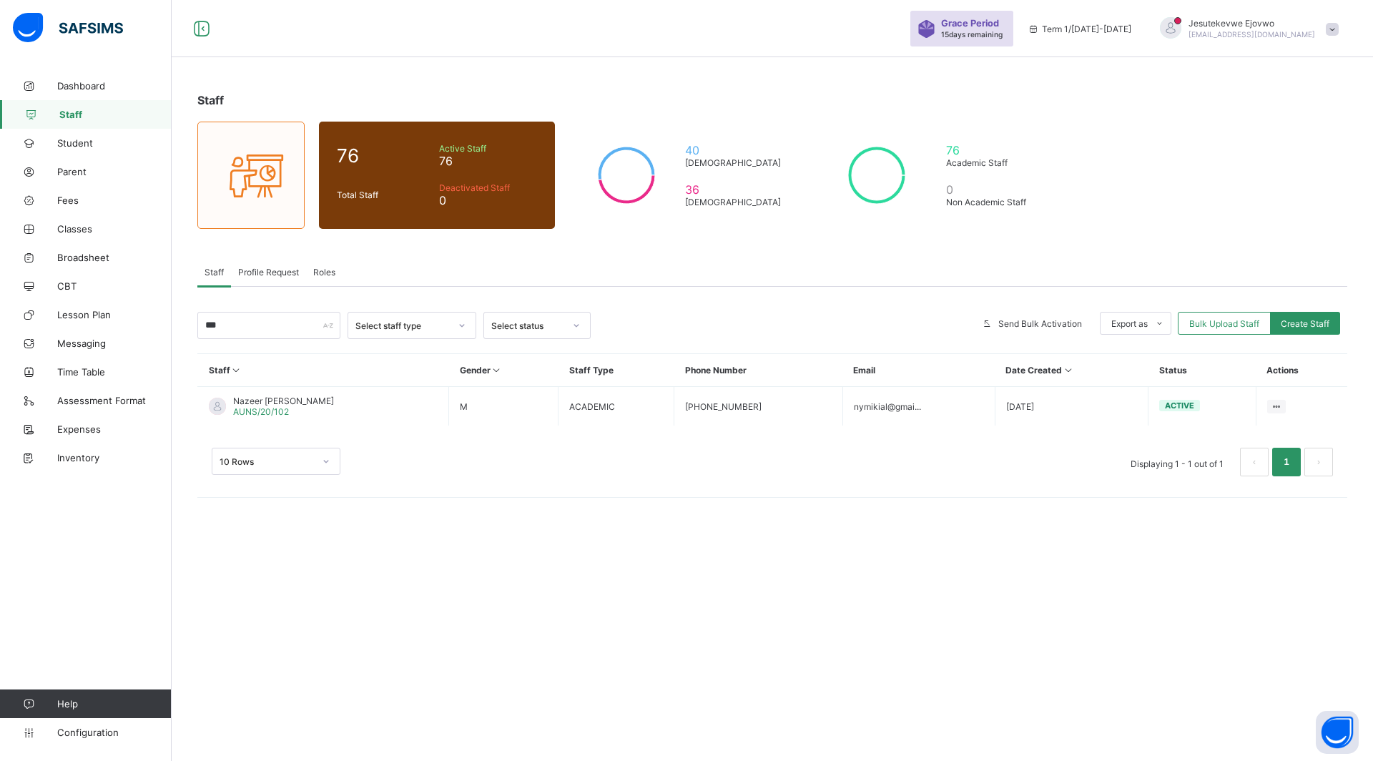
click at [1045, 224] on div "76 Academic Staff 0 Non Academic Staff" at bounding box center [938, 175] width 236 height 107
